Goal: Information Seeking & Learning: Find specific page/section

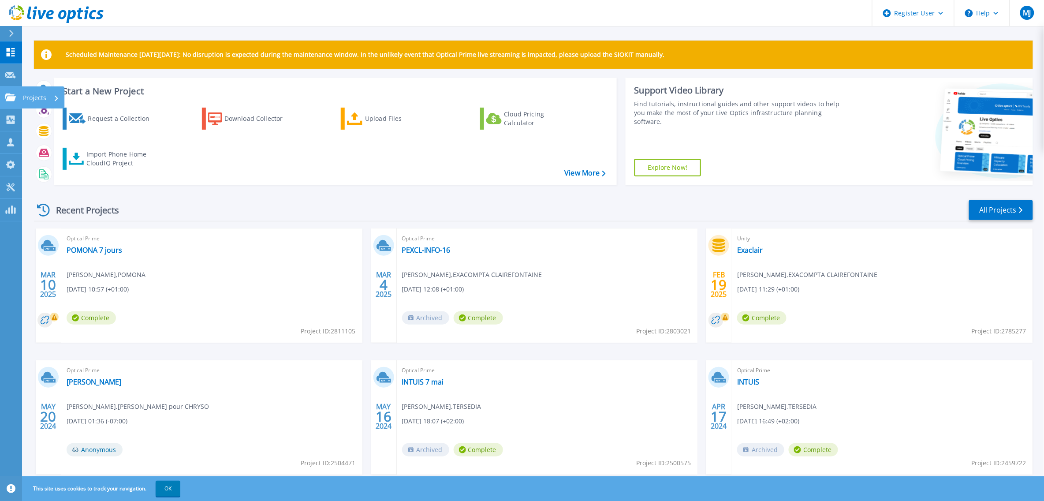
click at [37, 98] on p "Projects" at bounding box center [34, 97] width 23 height 23
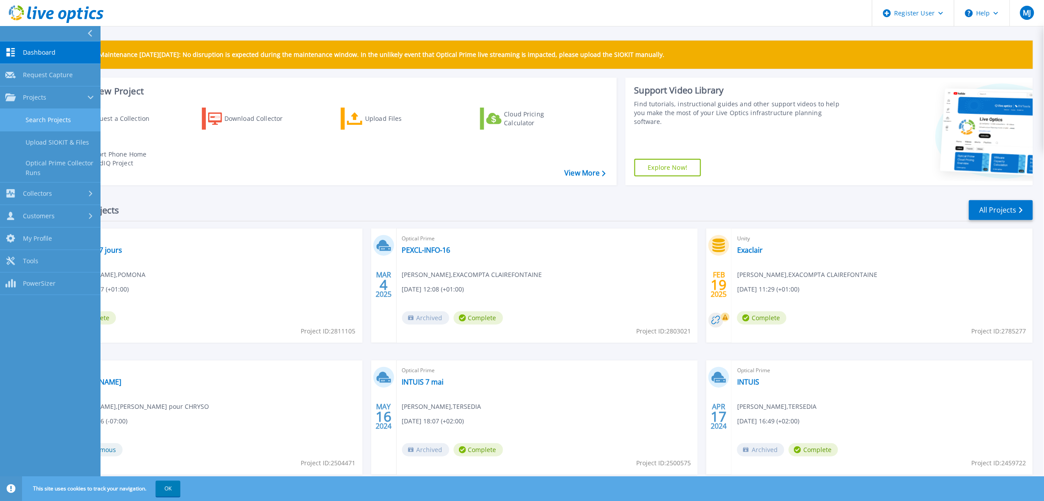
click at [51, 122] on link "Search Projects" at bounding box center [50, 120] width 101 height 22
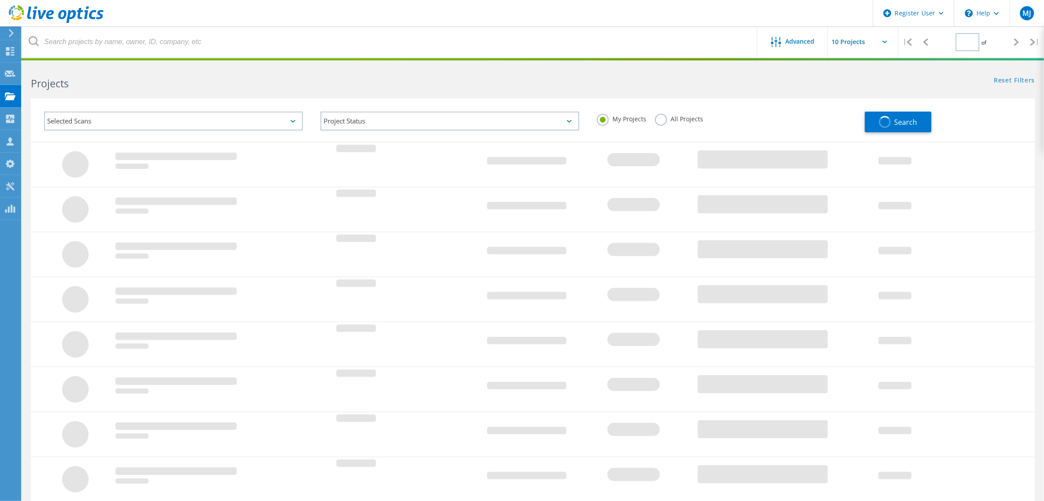
type input "1"
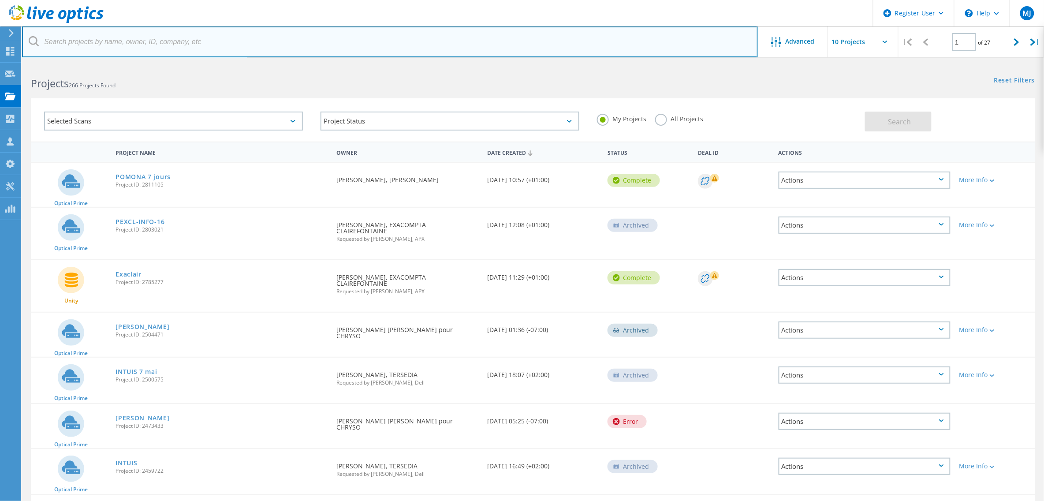
click at [328, 38] on input "text" at bounding box center [390, 41] width 736 height 31
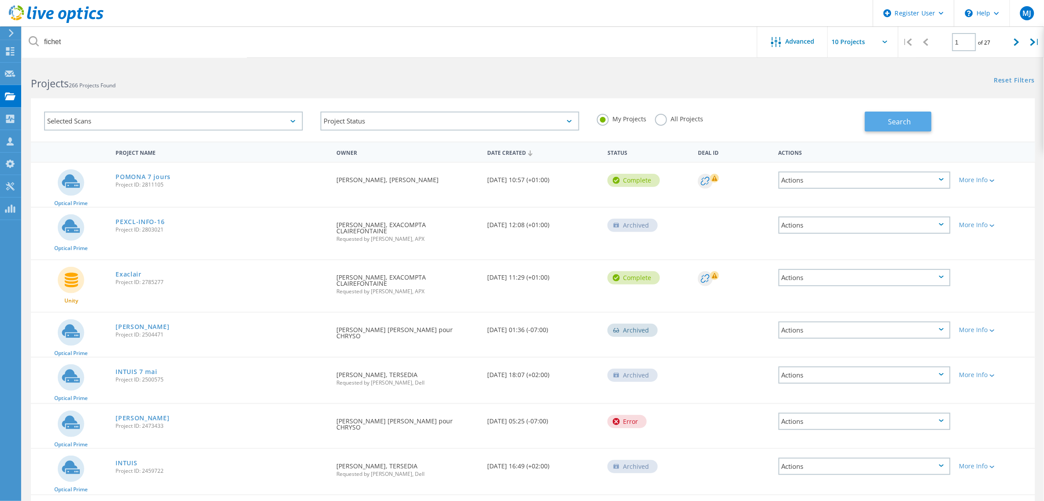
click at [911, 125] on button "Search" at bounding box center [898, 122] width 67 height 20
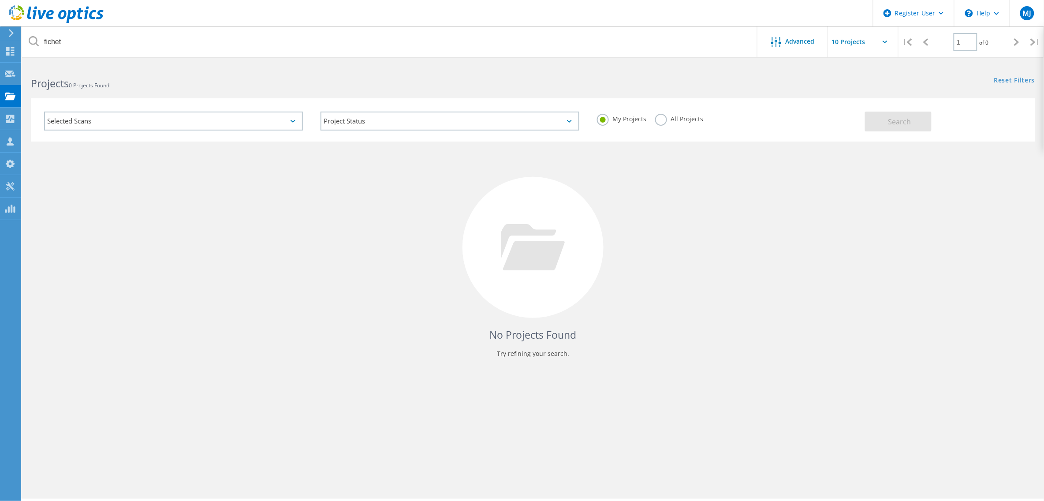
click at [697, 93] on div "Selected Scans Project Status In Progress Complete Published Anonymous Archived…" at bounding box center [533, 114] width 1022 height 54
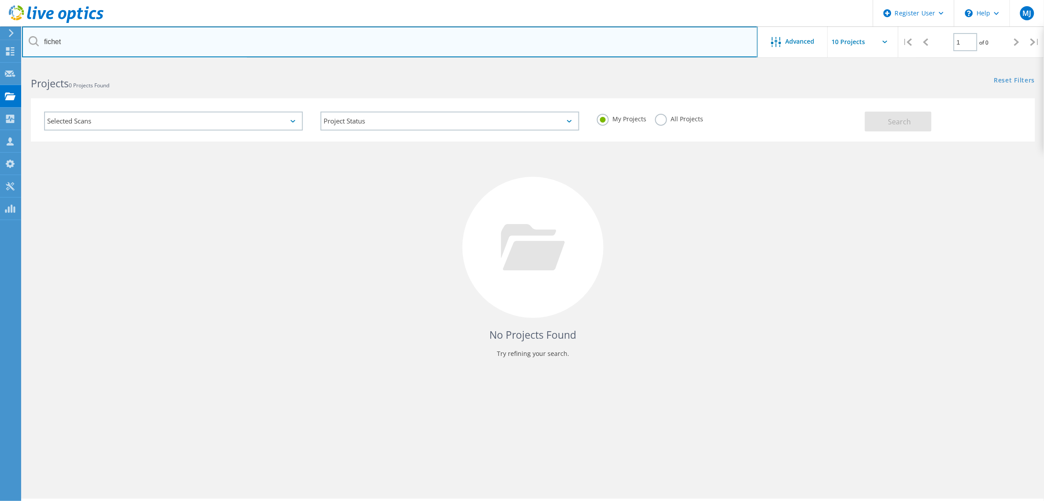
click at [328, 45] on input "fichet" at bounding box center [390, 41] width 736 height 31
type input "fichet velizy"
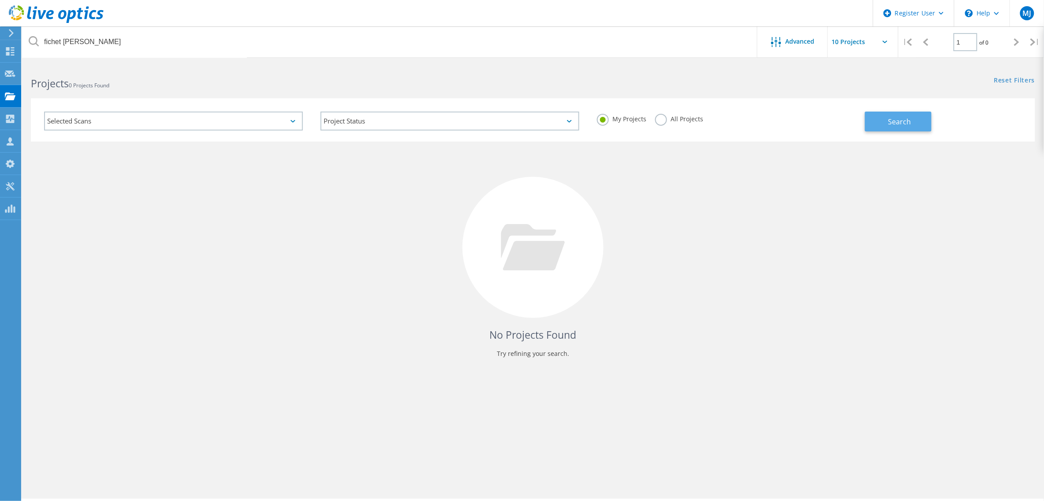
click at [894, 124] on span "Search" at bounding box center [899, 122] width 23 height 10
click at [663, 119] on label "All Projects" at bounding box center [679, 118] width 48 height 8
click at [0, 0] on input "All Projects" at bounding box center [0, 0] width 0 height 0
click at [886, 120] on button "Search" at bounding box center [898, 122] width 67 height 20
click at [29, 52] on div "Dashboard" at bounding box center [41, 51] width 33 height 6
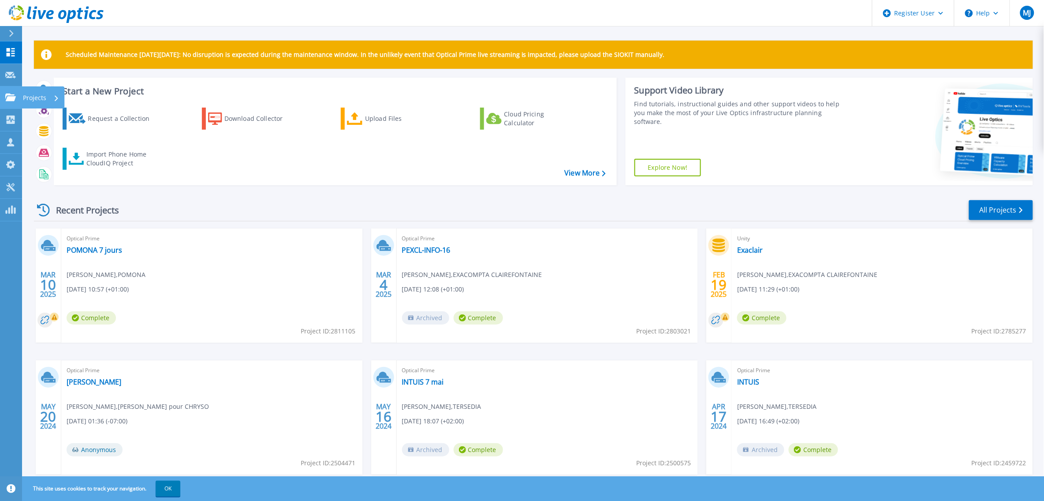
click at [37, 93] on p "Projects" at bounding box center [34, 97] width 23 height 23
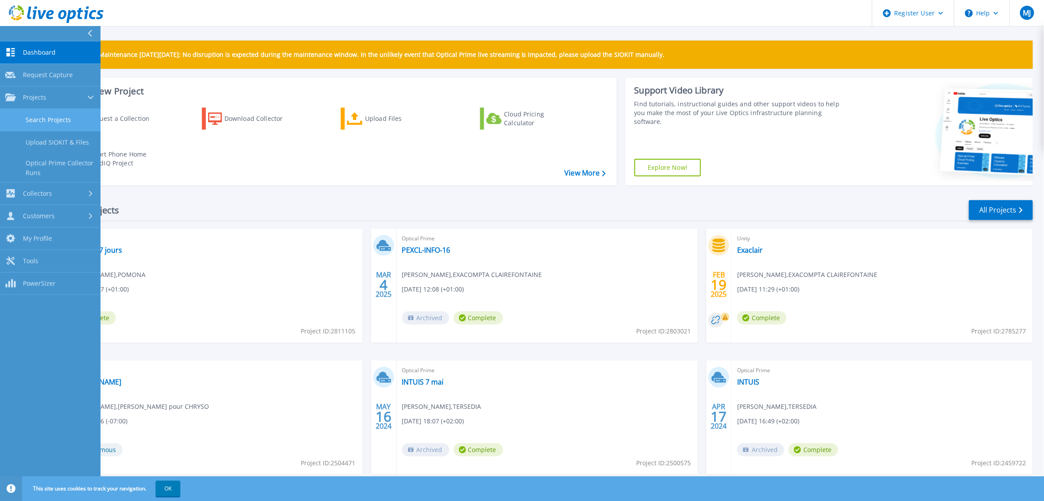
click at [64, 123] on link "Search Projects" at bounding box center [50, 120] width 101 height 22
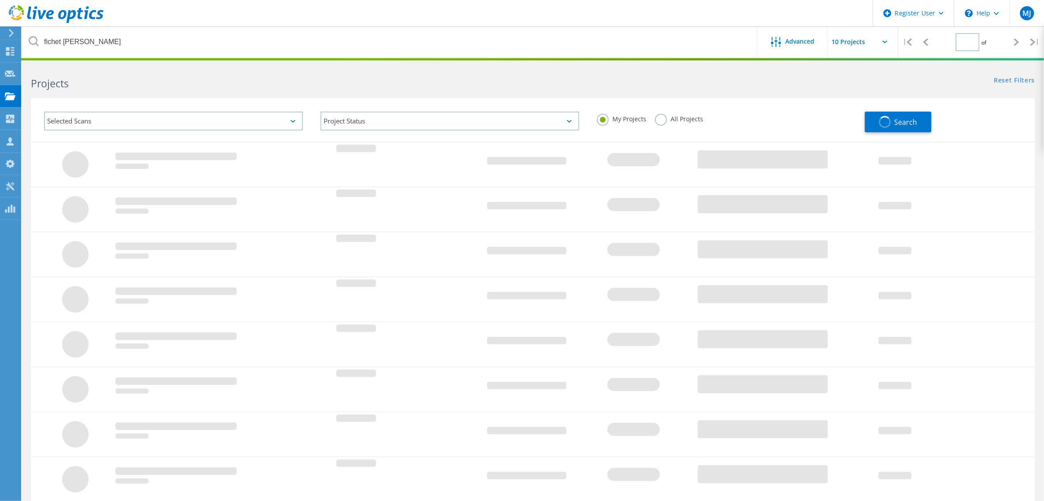
type input "1"
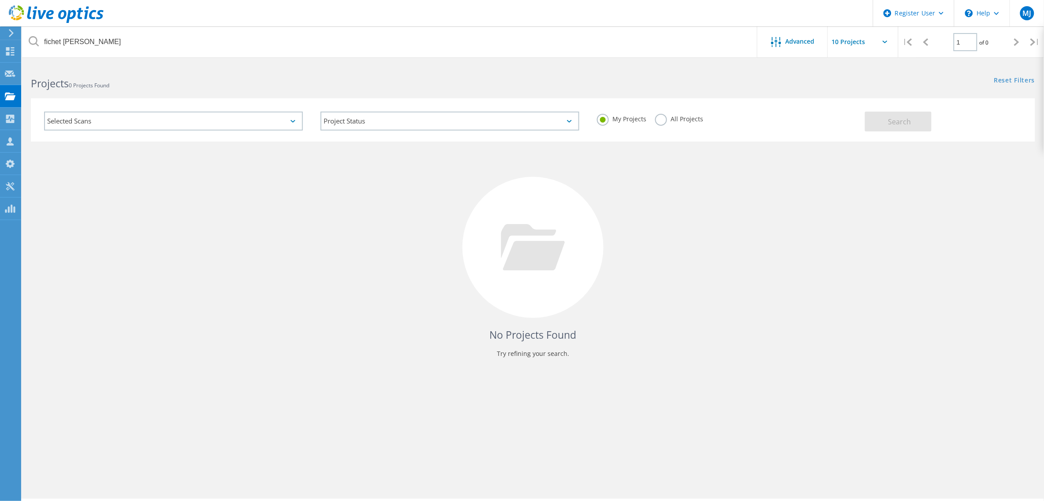
click at [663, 119] on label "All Projects" at bounding box center [679, 118] width 48 height 8
click at [0, 0] on input "All Projects" at bounding box center [0, 0] width 0 height 0
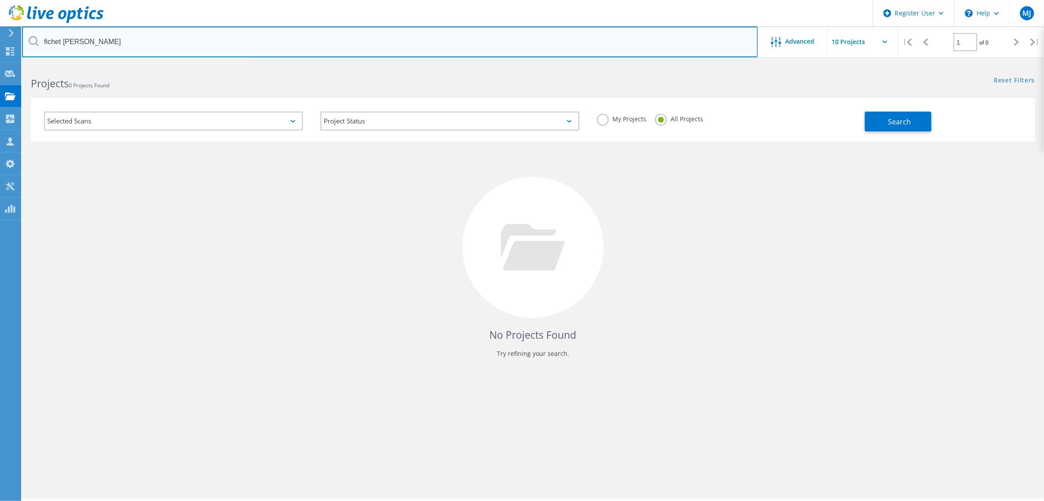
click at [63, 38] on input "fichet [PERSON_NAME]" at bounding box center [390, 41] width 736 height 31
type input "velizy"
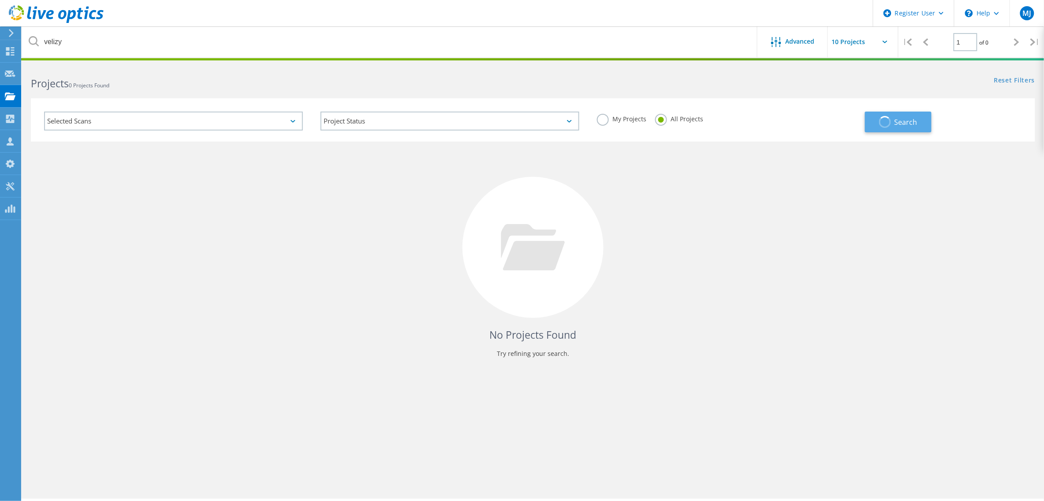
click at [901, 118] on span "Search" at bounding box center [905, 122] width 23 height 10
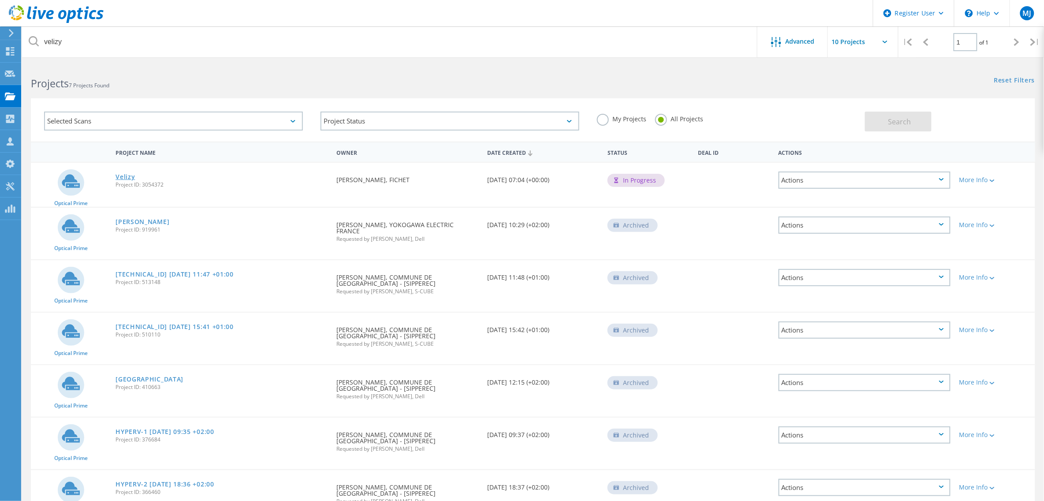
click at [120, 178] on link "Velizy" at bounding box center [124, 177] width 19 height 6
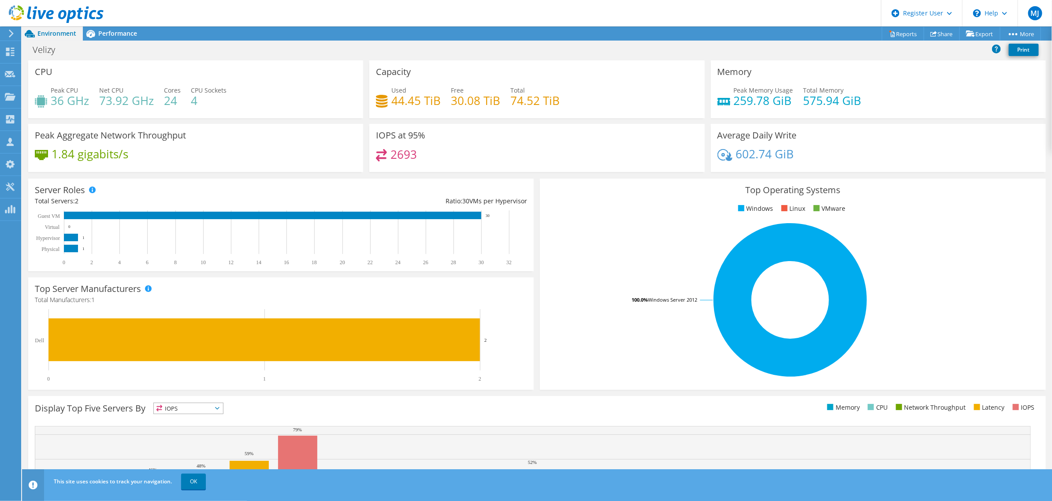
click at [120, 179] on div "Server Roles Physical Servers represent bare metal servers that were targets of…" at bounding box center [281, 225] width 506 height 93
click at [31, 91] on div "Projects" at bounding box center [42, 97] width 42 height 22
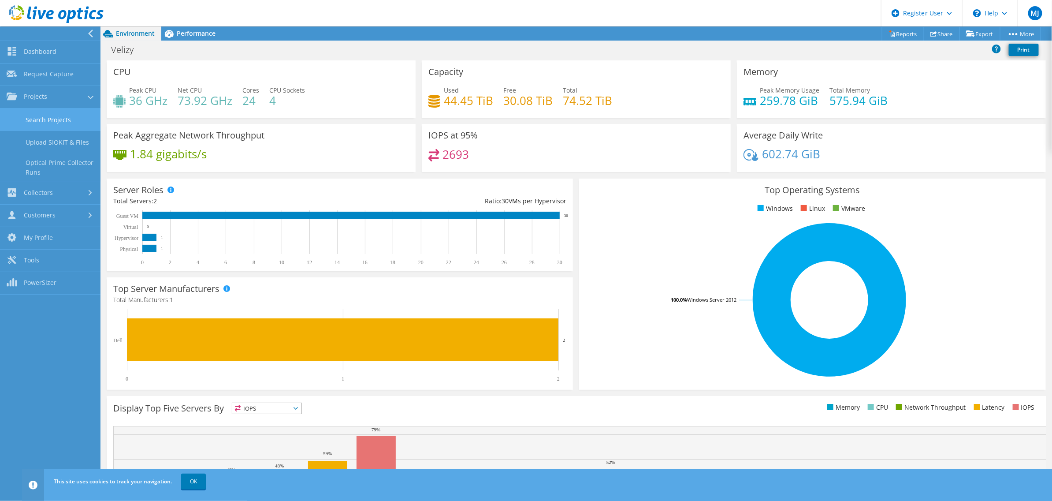
click at [56, 117] on link "Search Projects" at bounding box center [50, 119] width 101 height 22
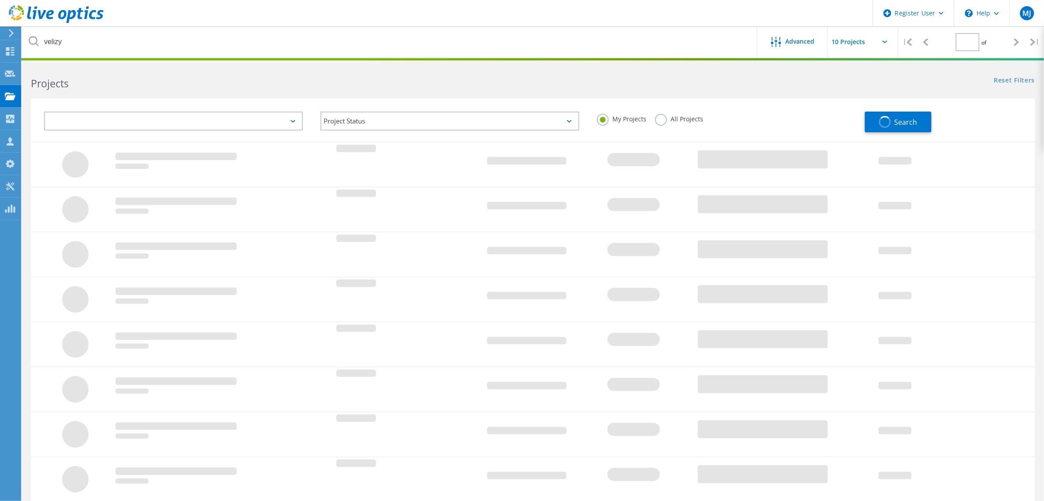
type input "1"
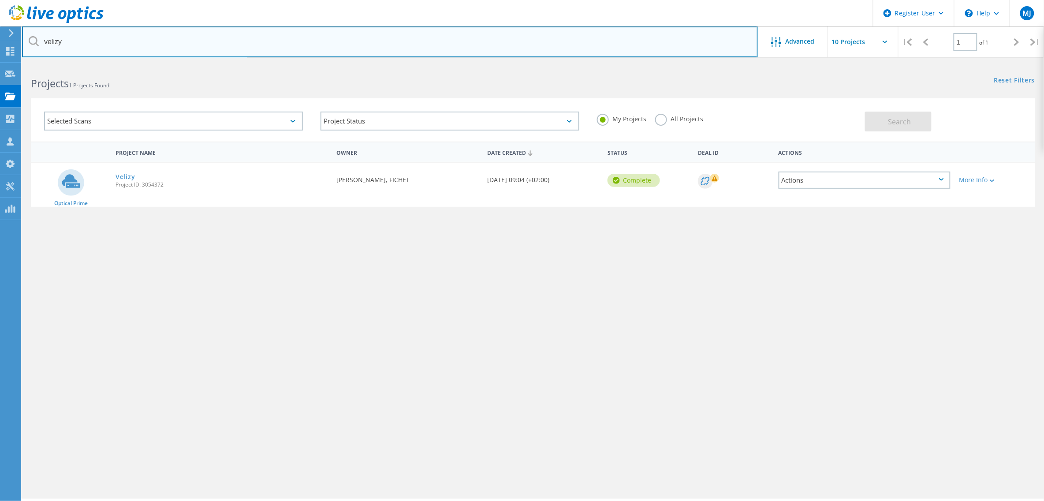
click at [138, 49] on input "velizy" at bounding box center [390, 41] width 736 height 31
type input "velizy 1"
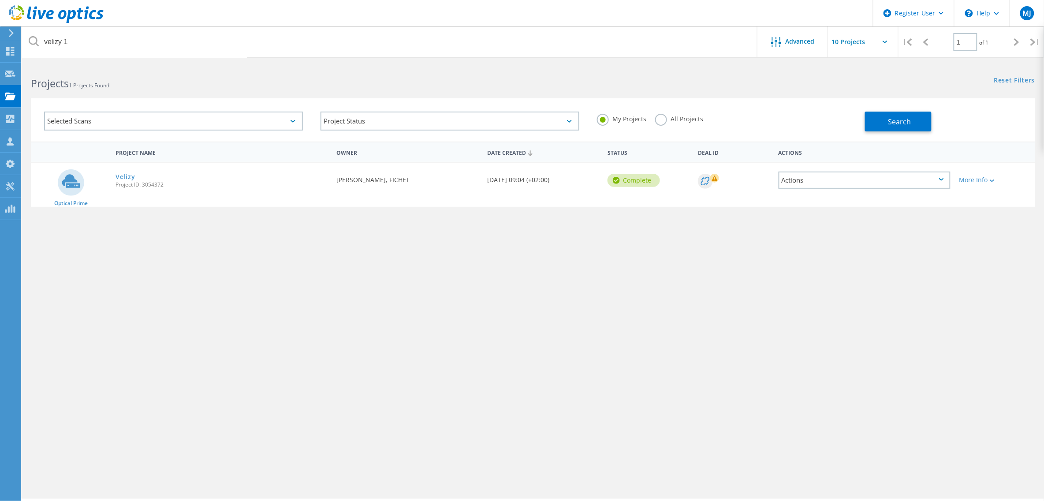
click at [518, 135] on div "Project Status In Progress Complete Published Anonymous Archived Error" at bounding box center [450, 121] width 276 height 37
click at [656, 127] on div "My Projects All Projects" at bounding box center [726, 119] width 276 height 33
click at [902, 123] on span "Search" at bounding box center [899, 122] width 23 height 10
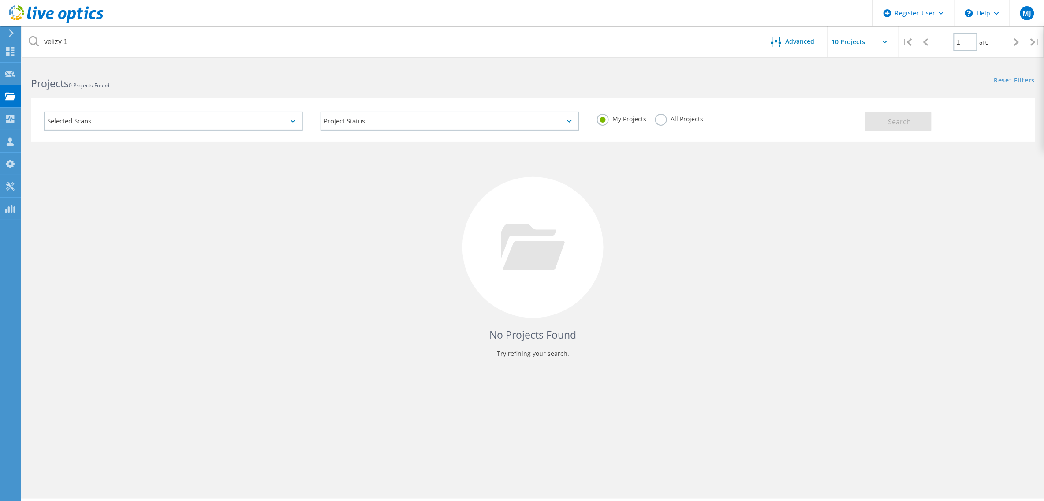
click at [662, 119] on label "All Projects" at bounding box center [679, 118] width 48 height 8
click at [0, 0] on input "All Projects" at bounding box center [0, 0] width 0 height 0
click at [887, 119] on button "Search" at bounding box center [898, 122] width 67 height 20
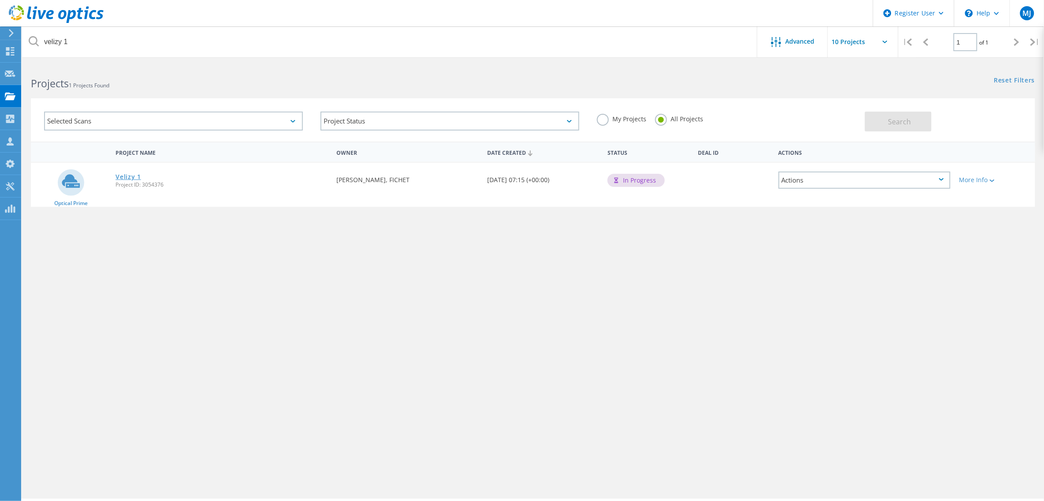
click at [127, 175] on link "Velizy 1" at bounding box center [128, 177] width 26 height 6
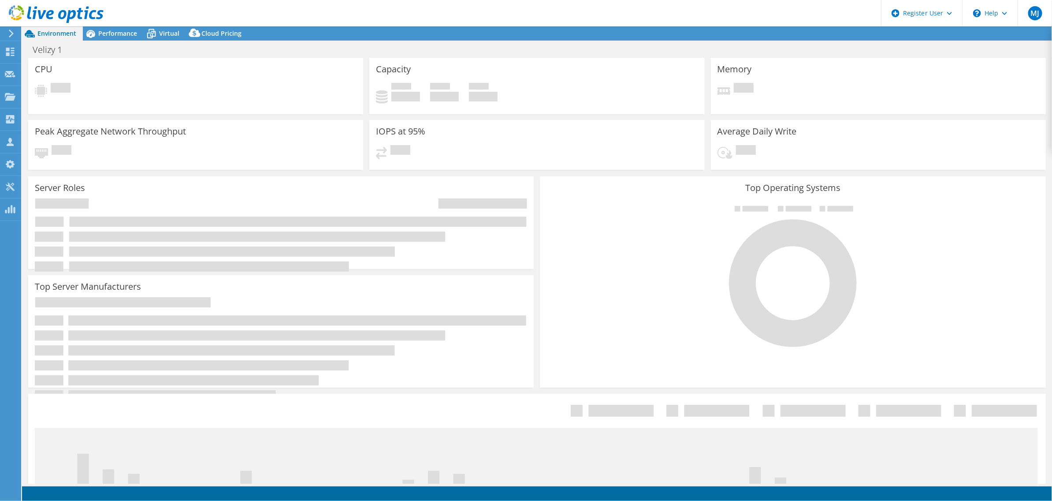
select select "USD"
